Goal: Transaction & Acquisition: Purchase product/service

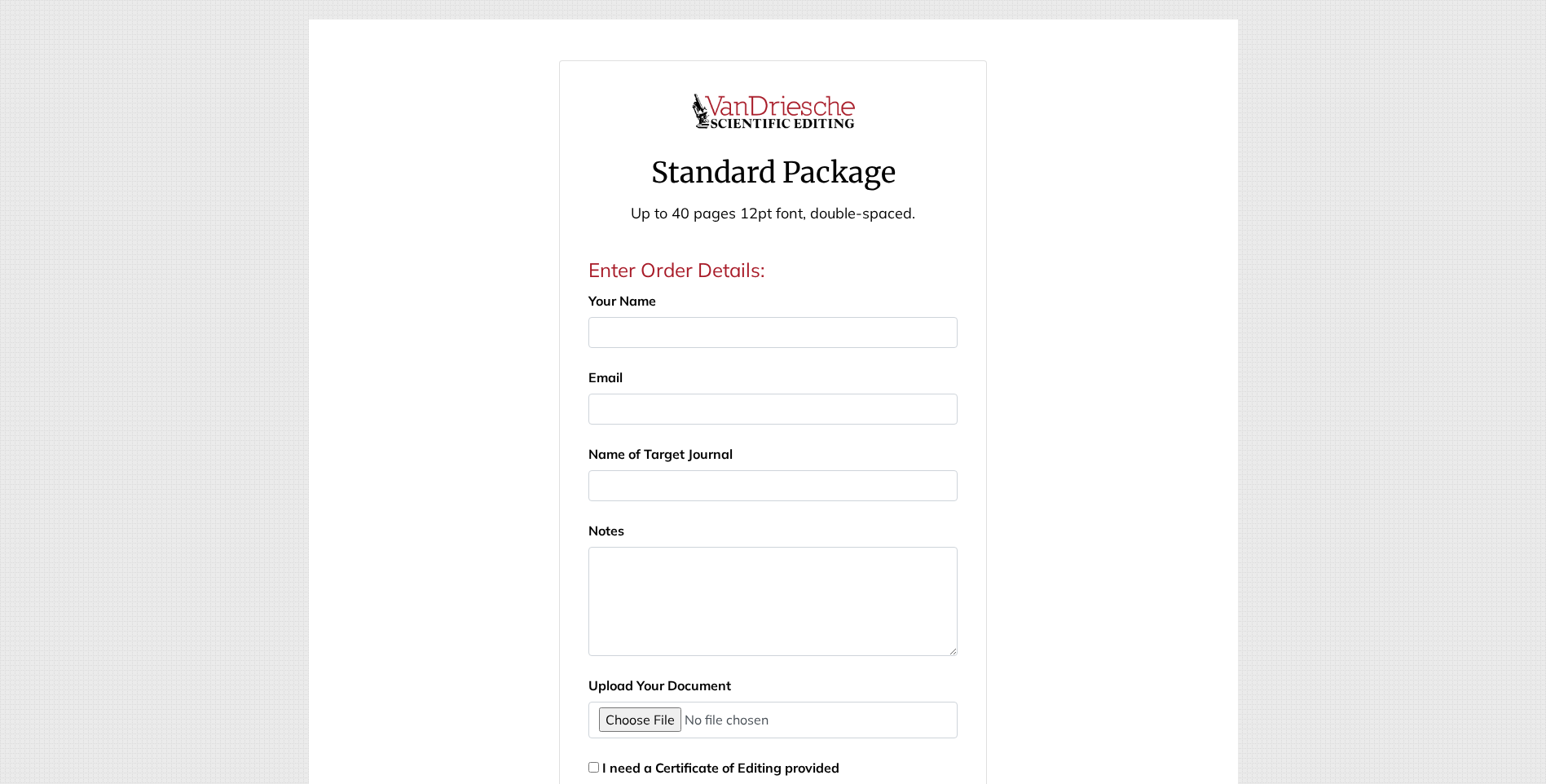
click at [750, 106] on img at bounding box center [773, 110] width 163 height 61
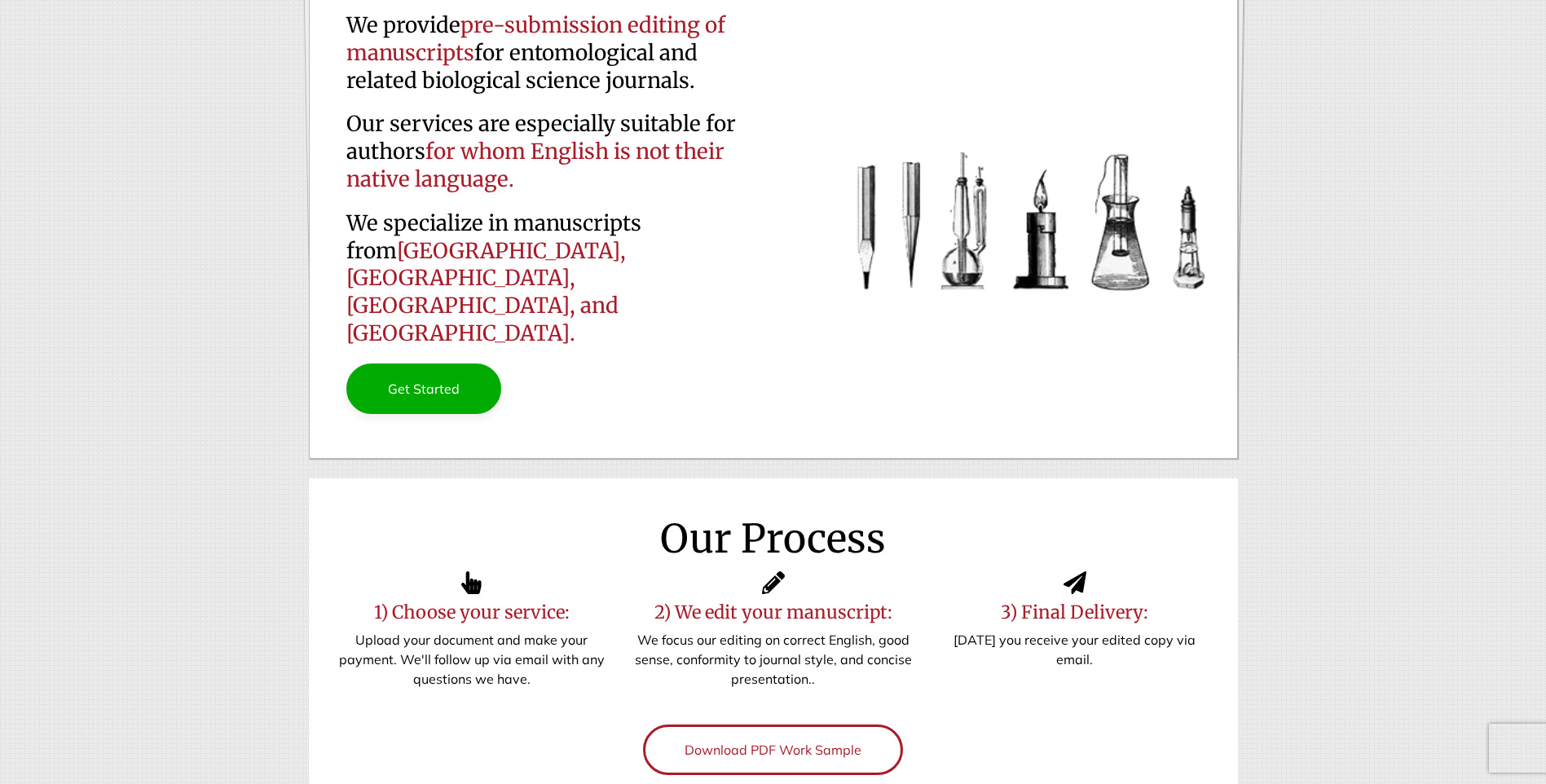
scroll to position [163, 0]
click at [407, 362] on link "Get Started" at bounding box center [424, 387] width 155 height 50
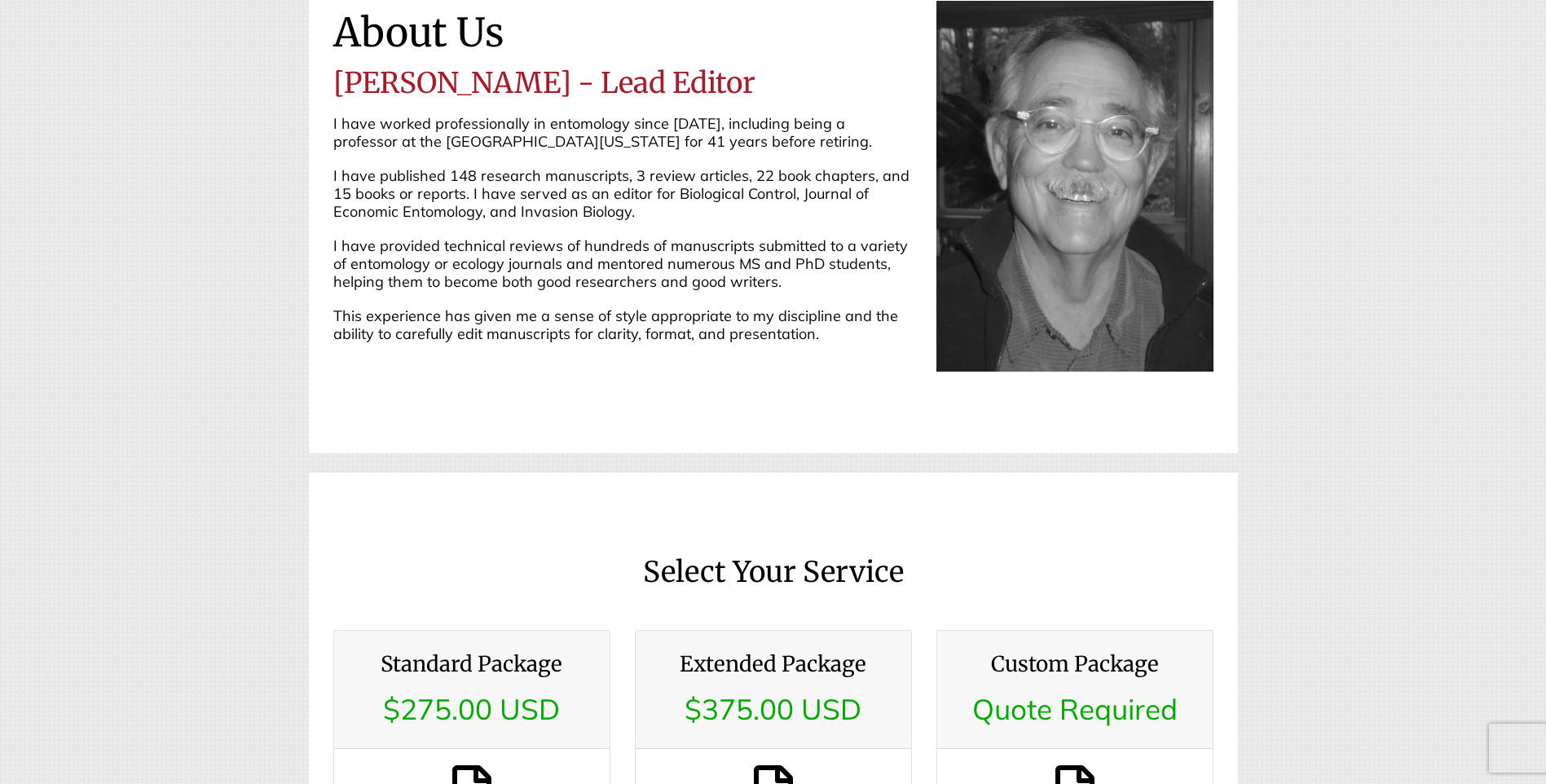
scroll to position [1844, 0]
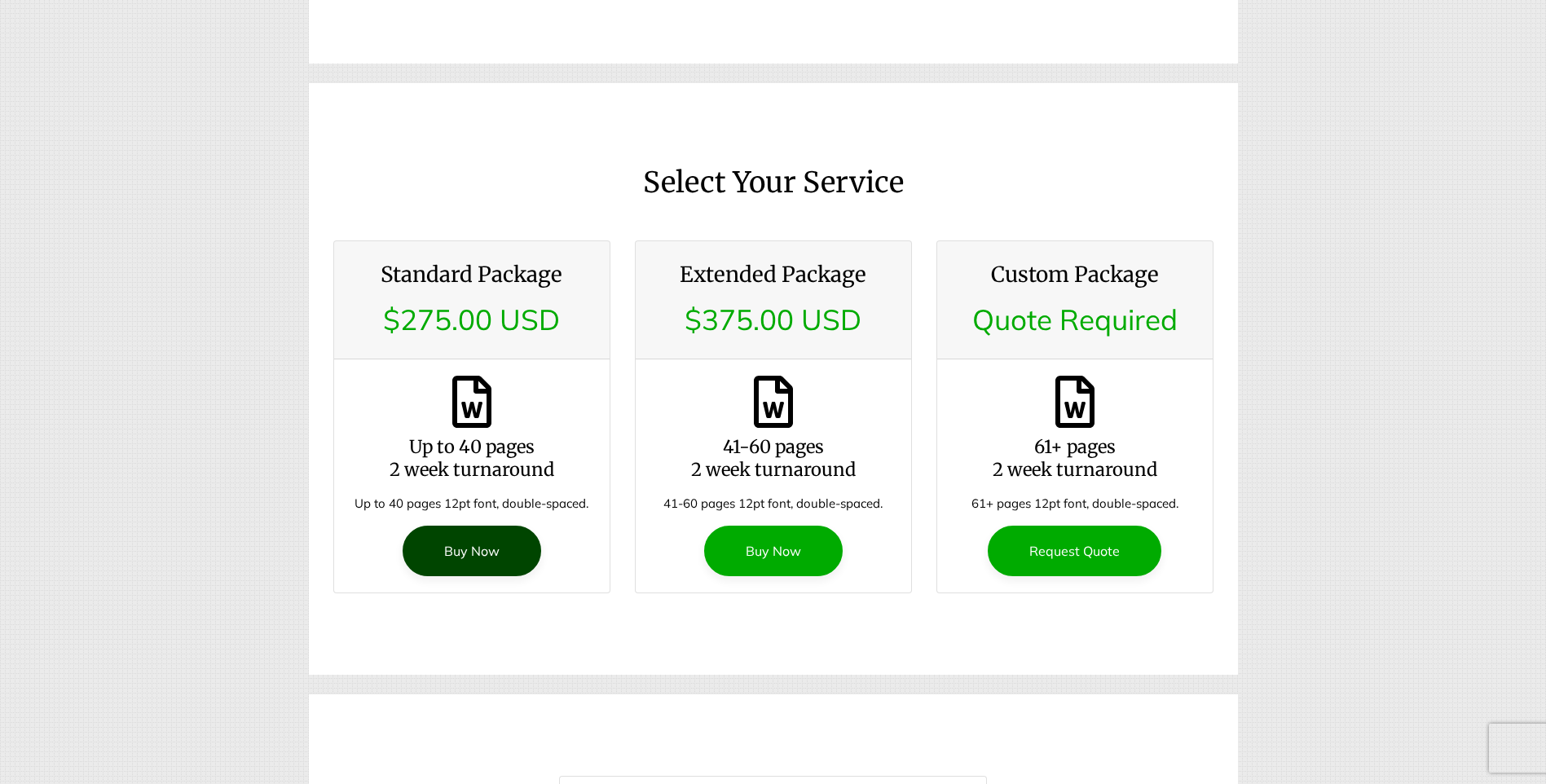
click at [454, 526] on link "Buy Now" at bounding box center [472, 550] width 139 height 50
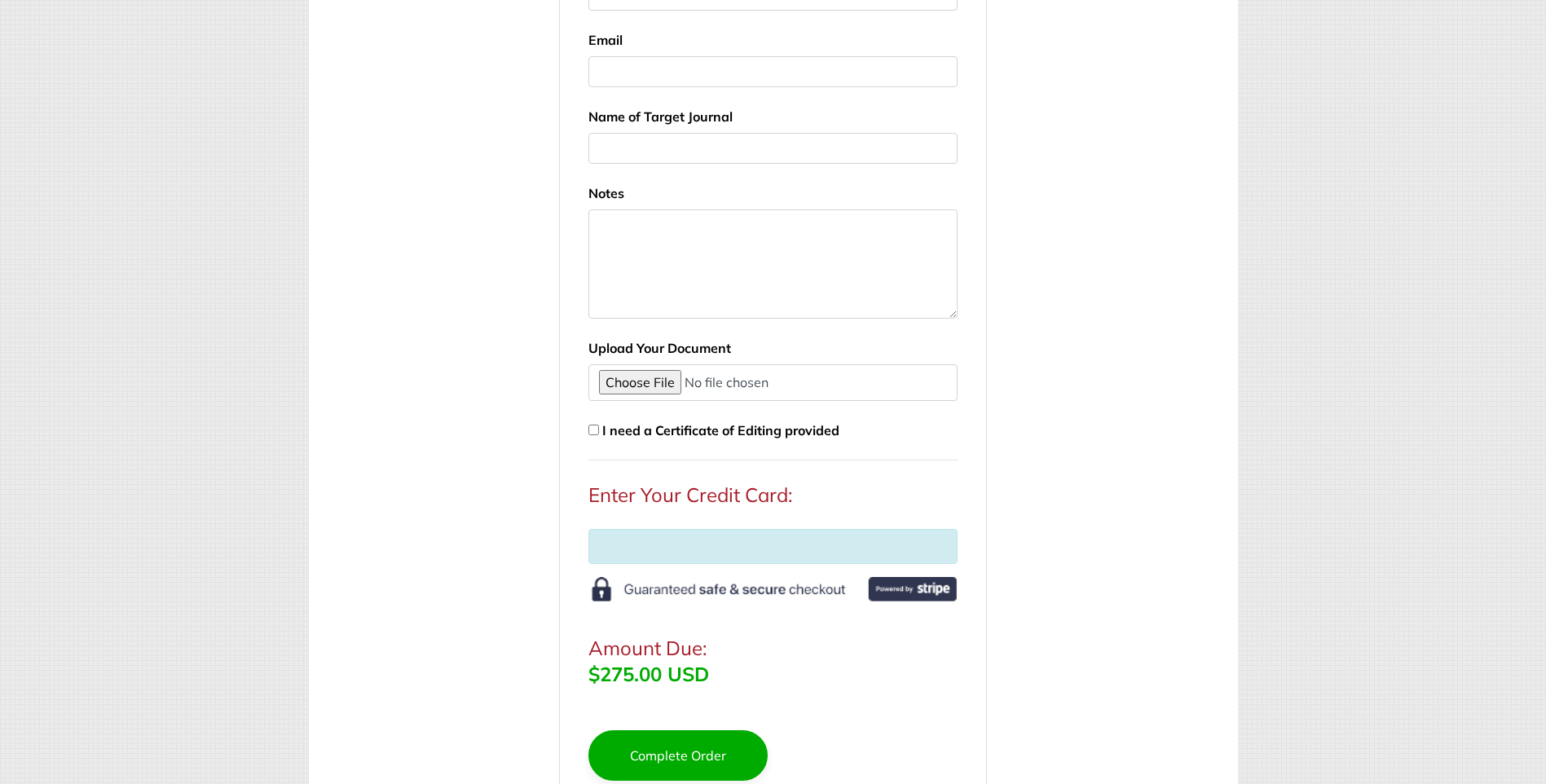
scroll to position [489, 0]
